Goal: Check status: Check status

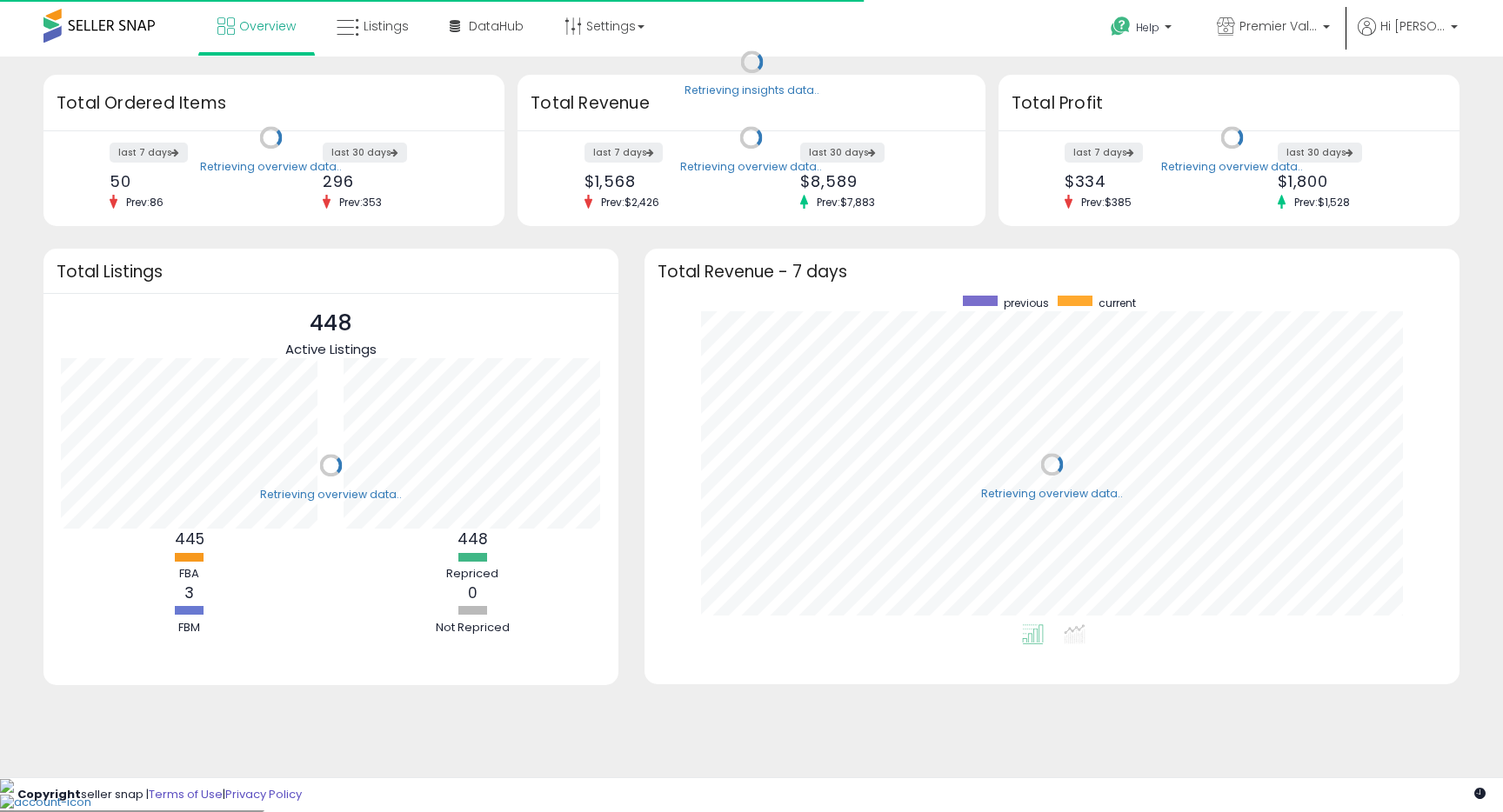
scroll to position [329, 780]
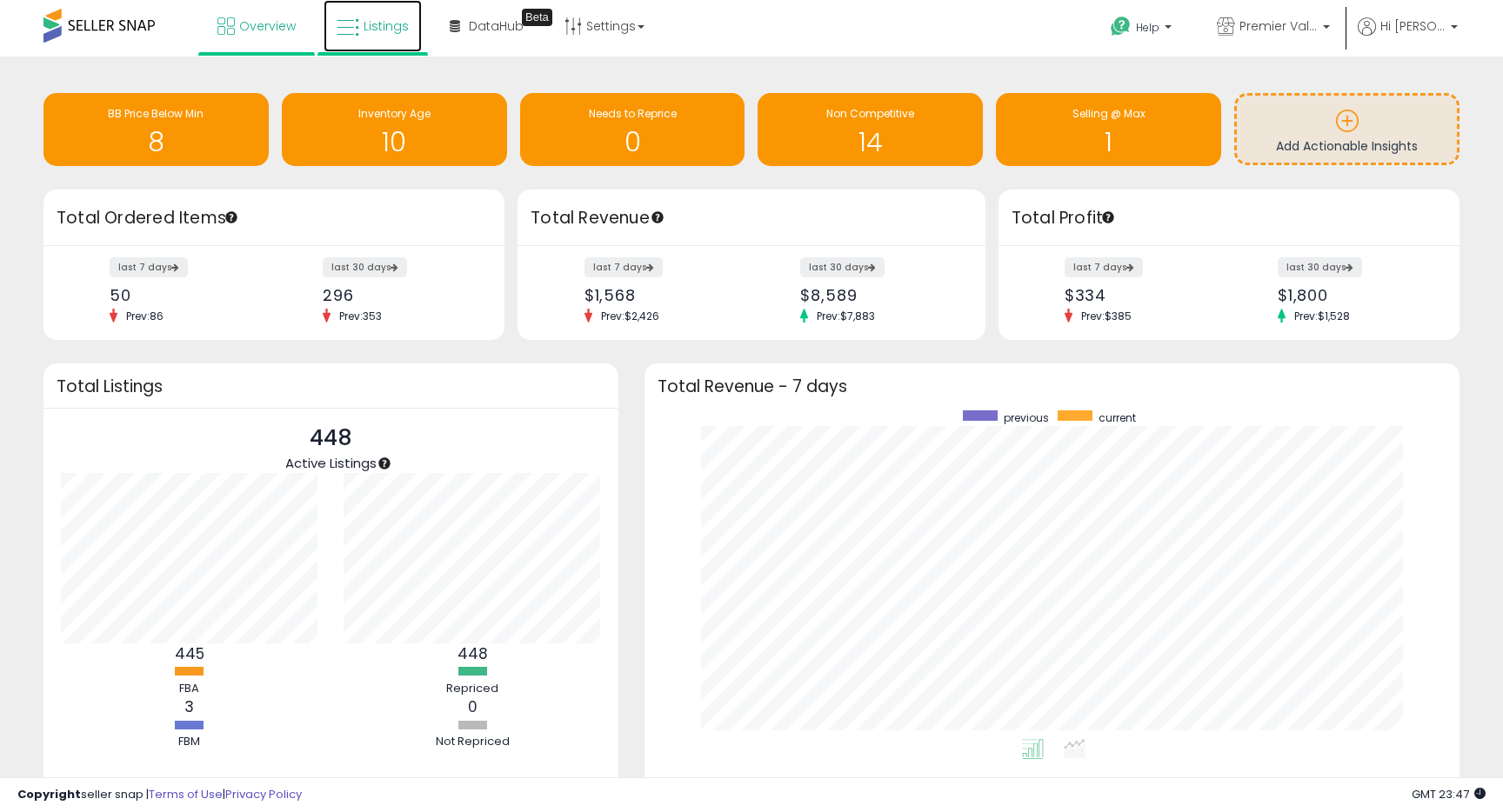
click at [379, 30] on span "Listings" at bounding box center [386, 26] width 45 height 17
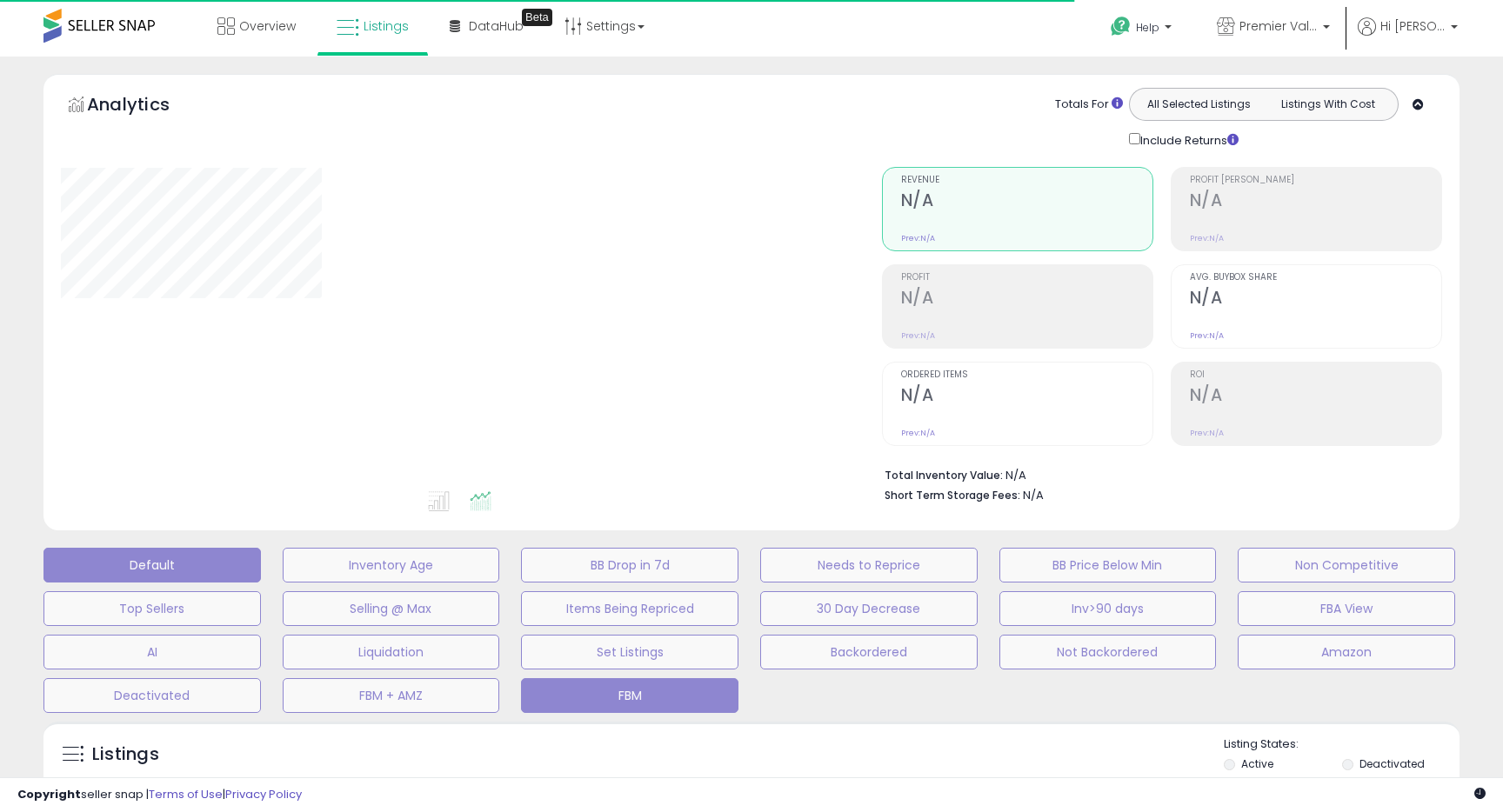
click at [629, 696] on button "FBM" at bounding box center [630, 696] width 217 height 35
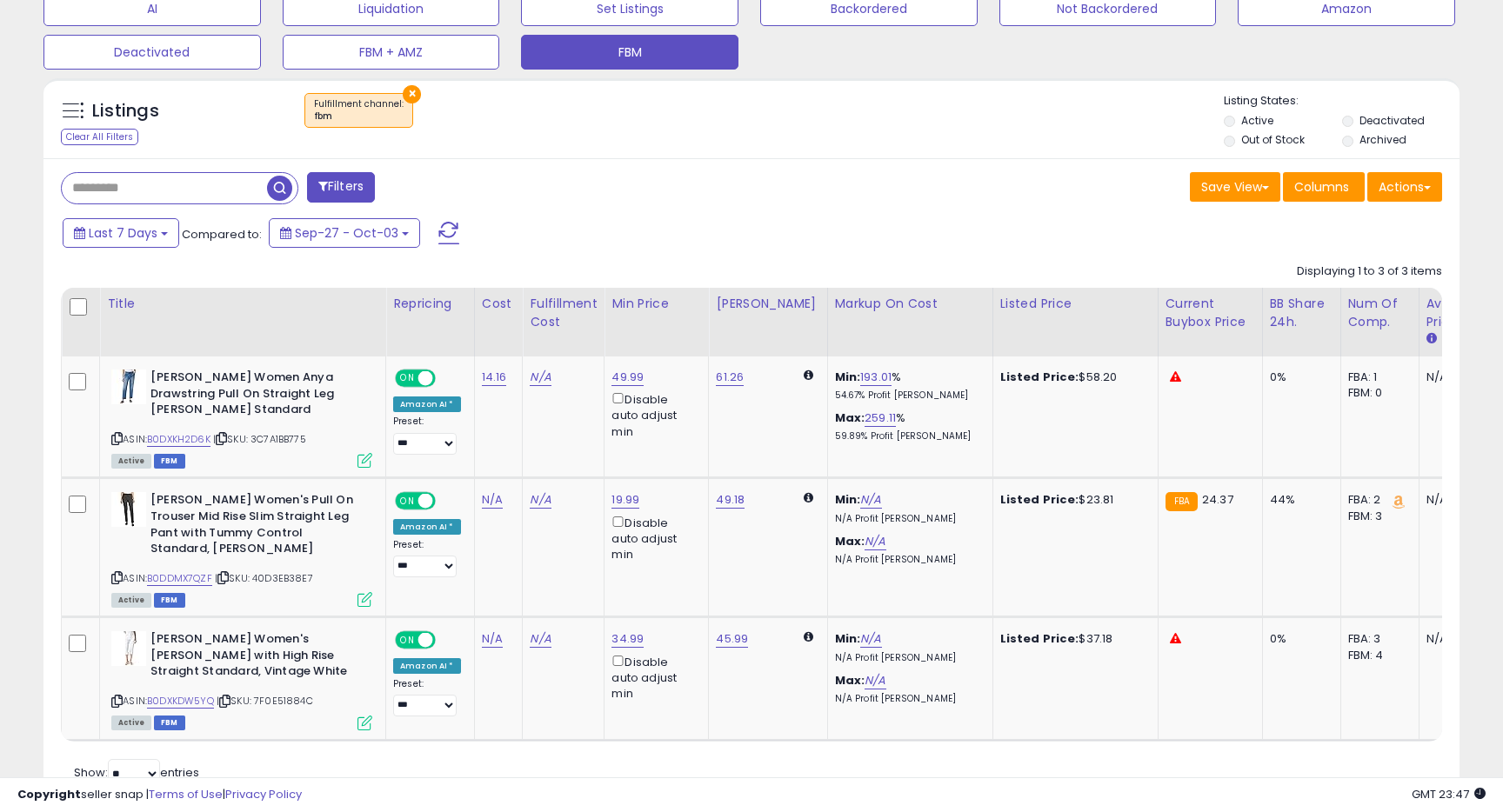
scroll to position [644, 0]
click at [188, 576] on link "B0DDMX7QZF" at bounding box center [179, 577] width 65 height 15
click at [197, 700] on link "B0DXKDW5YQ" at bounding box center [180, 700] width 67 height 15
click at [403, 90] on button "×" at bounding box center [411, 93] width 18 height 18
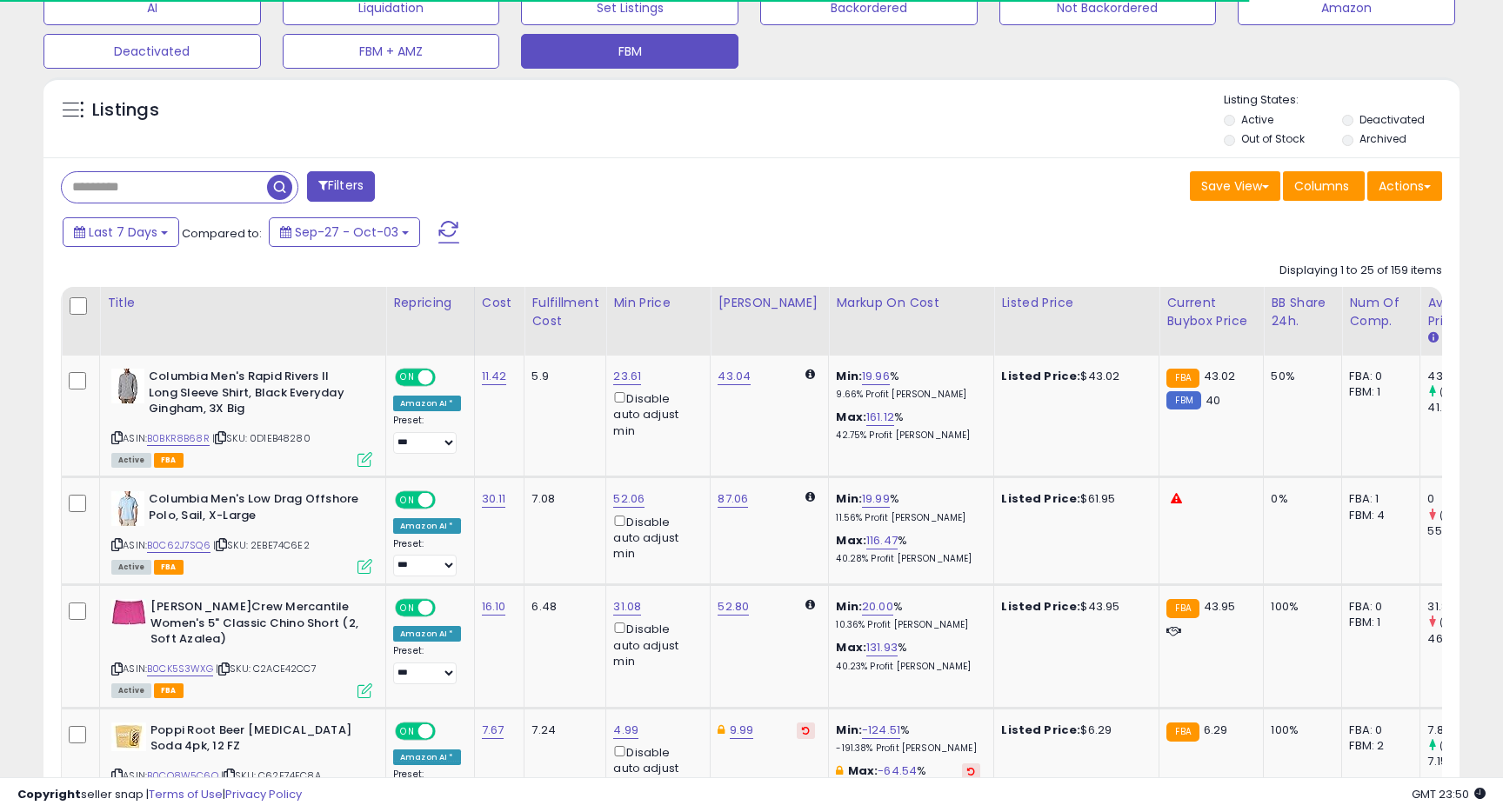
click at [196, 200] on input "text" at bounding box center [164, 187] width 205 height 30
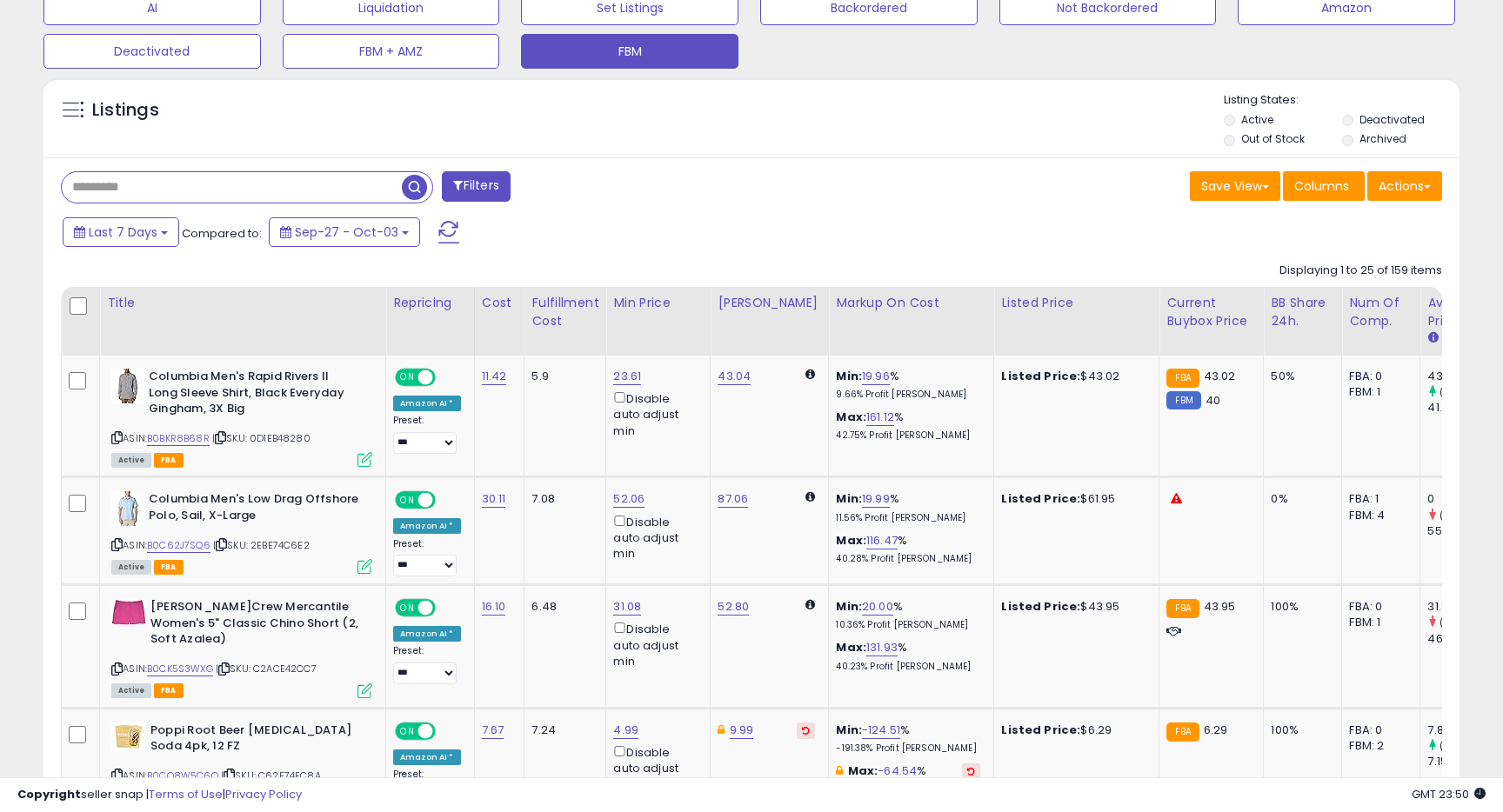
scroll to position [356, 820]
paste input "**********"
type input "**********"
click at [411, 190] on span "button" at bounding box center [414, 187] width 25 height 25
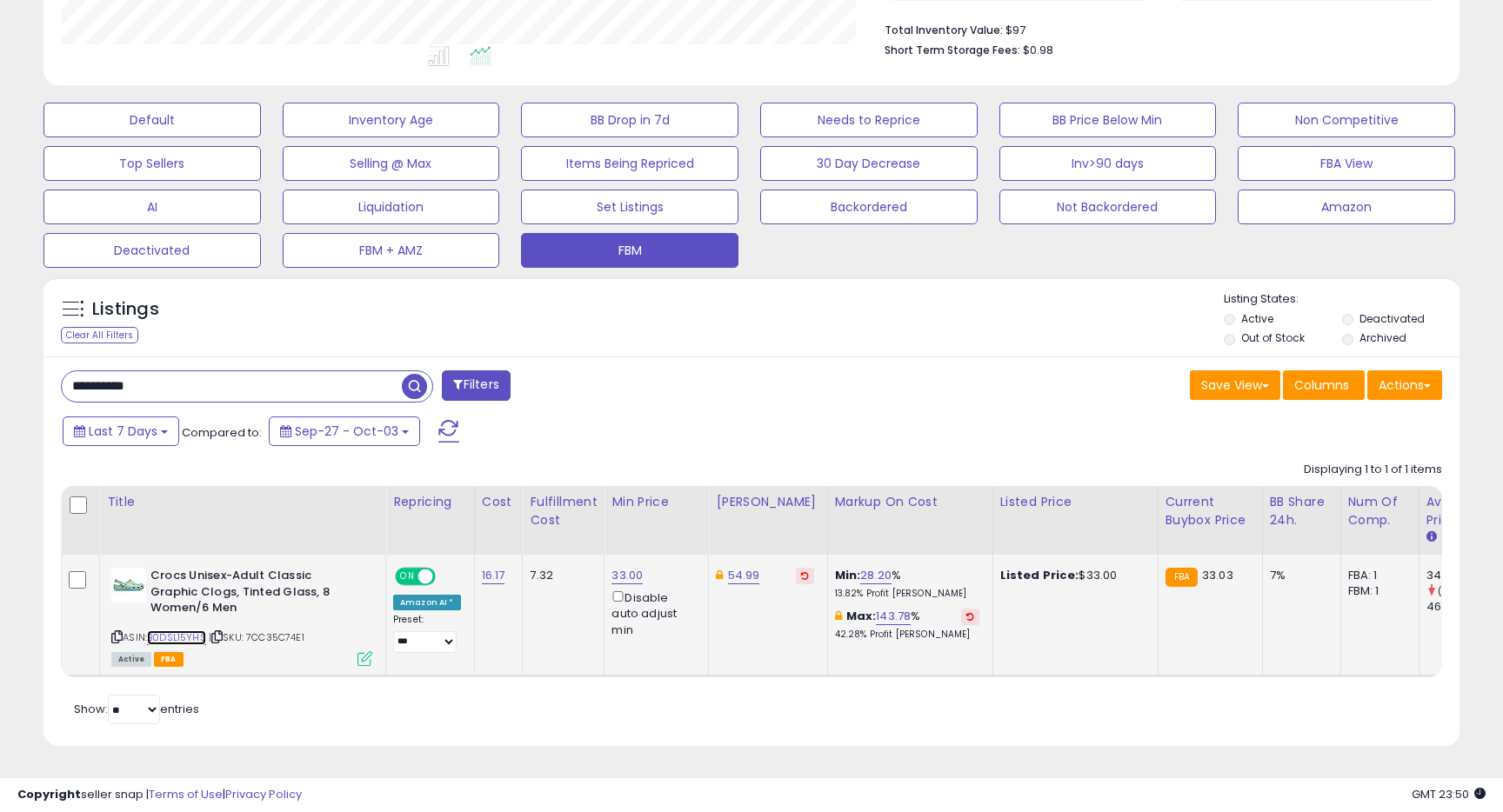
click at [194, 635] on link "B0DSL15YHS" at bounding box center [177, 637] width 59 height 15
